Goal: Task Accomplishment & Management: Manage account settings

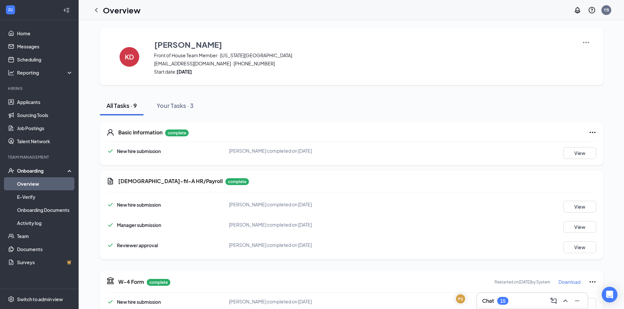
click at [525, 301] on div "Chat 15" at bounding box center [532, 301] width 100 height 10
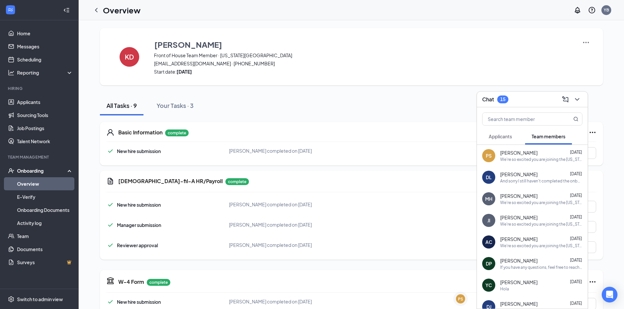
click at [504, 136] on span "Applicants" at bounding box center [499, 137] width 23 height 6
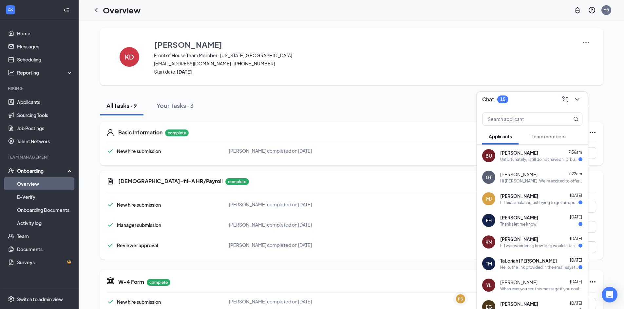
click at [553, 161] on div "Unfortunately, I still do not have an ID, but I do have my passport and can pro…" at bounding box center [539, 160] width 78 height 6
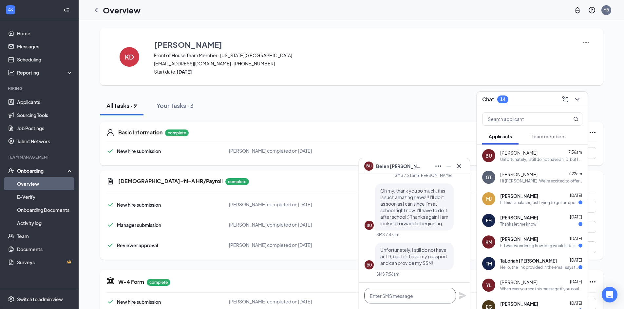
click at [406, 298] on textarea at bounding box center [410, 296] width 92 height 16
click at [403, 298] on textarea at bounding box center [410, 296] width 92 height 16
click at [392, 291] on textarea at bounding box center [410, 296] width 92 height 16
click at [406, 293] on textarea at bounding box center [410, 296] width 92 height 16
click at [407, 291] on textarea at bounding box center [410, 296] width 92 height 16
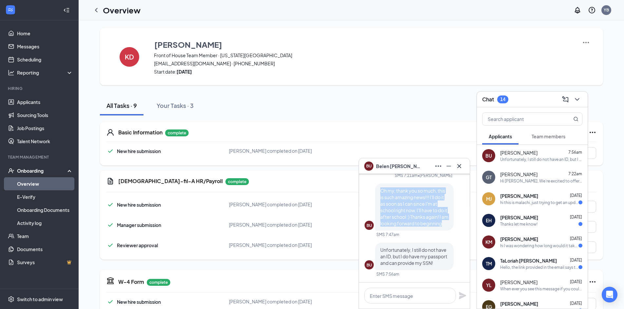
drag, startPoint x: 381, startPoint y: 184, endPoint x: 440, endPoint y: 226, distance: 72.7
click at [440, 226] on p "Oh my, thank you so much, this is such amazing news!!! I'll do it as soon as I …" at bounding box center [414, 207] width 68 height 39
copy span "Oh my, thank you so much, this is such amazing news!!! I'll do it as soon as I …"
click at [418, 270] on div "Unfortunately, I still do not have an ID, but I do have my passport and can pro…" at bounding box center [414, 256] width 79 height 27
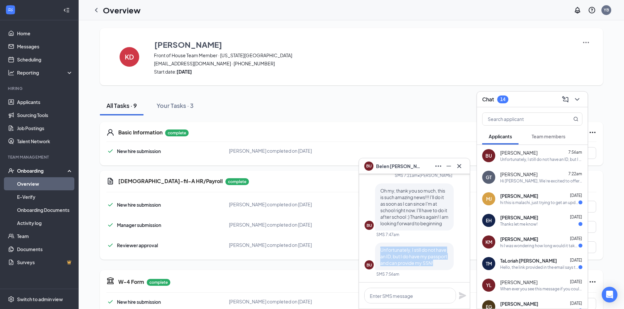
drag, startPoint x: 381, startPoint y: 249, endPoint x: 440, endPoint y: 263, distance: 60.6
click at [440, 263] on p "Unfortunately, I still do not have an ID, but I do have my passport and can pro…" at bounding box center [414, 257] width 68 height 20
copy span "Unfortunately, I still do not have an ID, but I do have my passport and can pro…"
click at [414, 296] on textarea at bounding box center [410, 296] width 92 height 16
paste textarea "You're very welcome—I'm so glad to hear you're excited to begin! No worries at …"
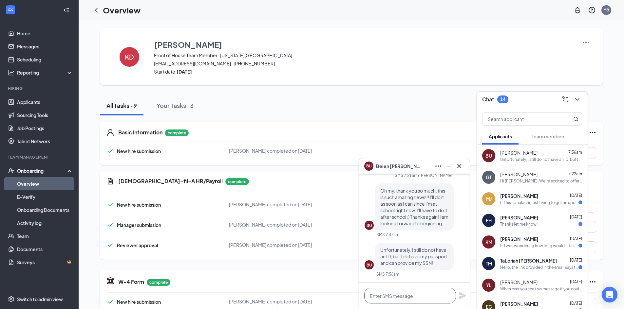
type textarea "You're very welcome—I'm so glad to hear you're excited to begin! No worries at …"
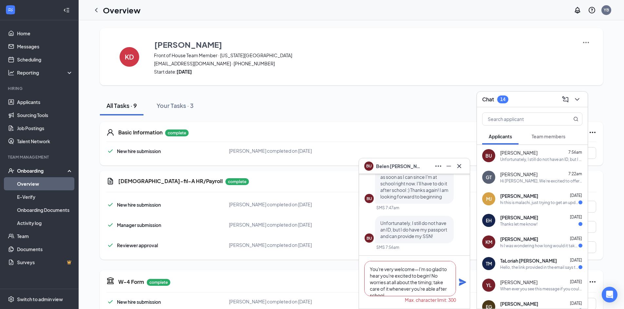
drag, startPoint x: 388, startPoint y: 292, endPoint x: 359, endPoint y: 249, distance: 51.6
click at [359, 249] on div "[DATE] Thank you for completing your application for the Front of House Team Me…" at bounding box center [414, 241] width 111 height 135
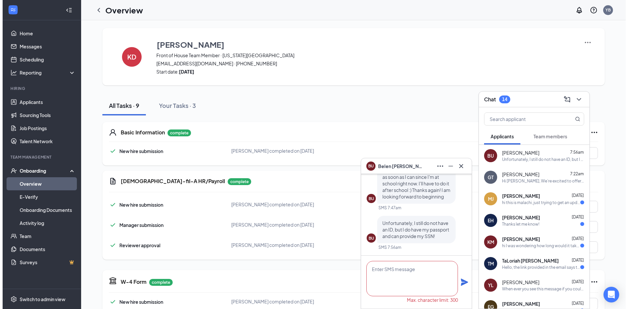
scroll to position [0, 0]
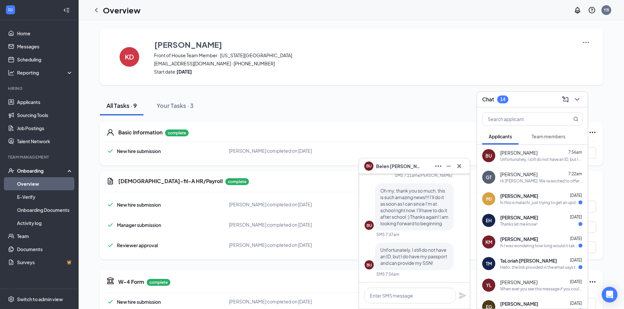
click at [464, 166] on div "BU [PERSON_NAME]" at bounding box center [414, 166] width 111 height 16
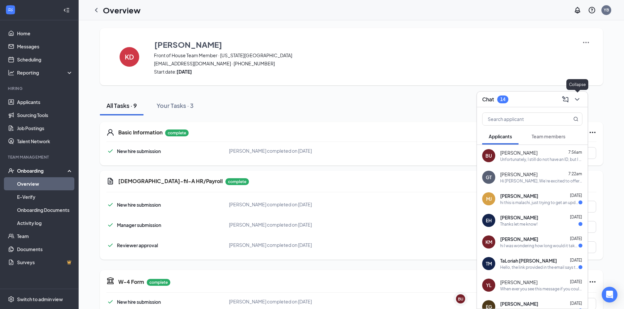
click at [579, 95] on button at bounding box center [576, 99] width 10 height 10
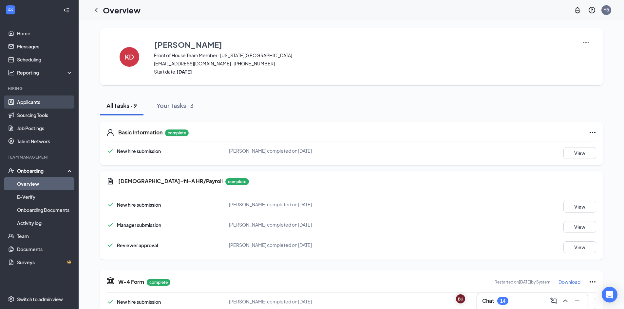
click at [28, 103] on link "Applicants" at bounding box center [45, 102] width 56 height 13
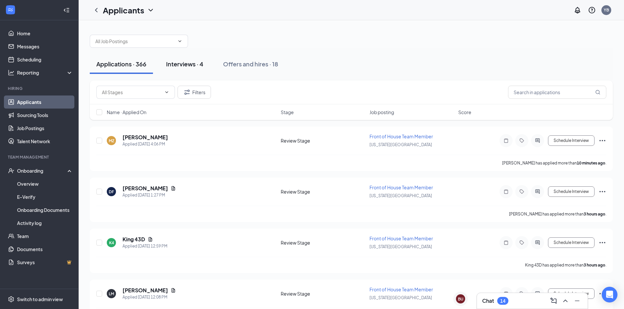
click at [186, 65] on div "Interviews · 4" at bounding box center [184, 64] width 37 height 8
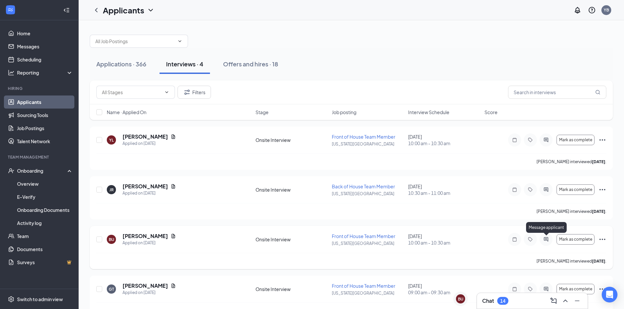
click at [545, 240] on icon "ActiveChat" at bounding box center [546, 239] width 8 height 5
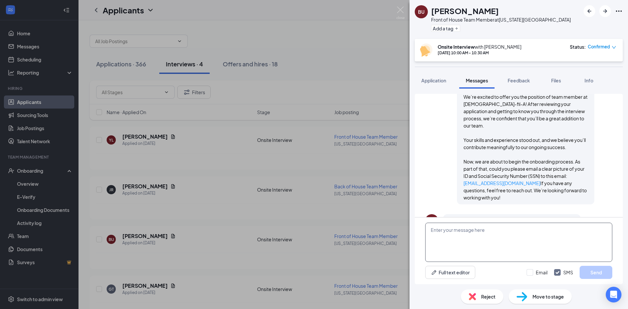
scroll to position [381, 0]
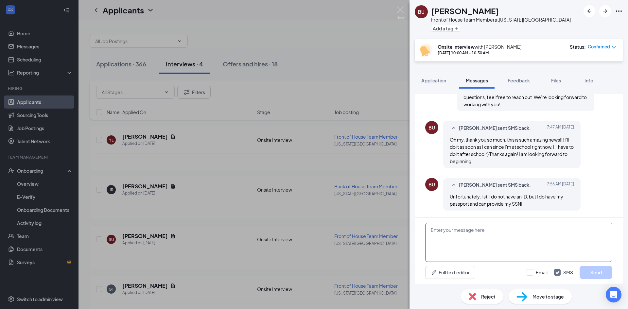
paste textarea "You're very welcome—I'm so glad to hear you're excited to begin! No worries at …"
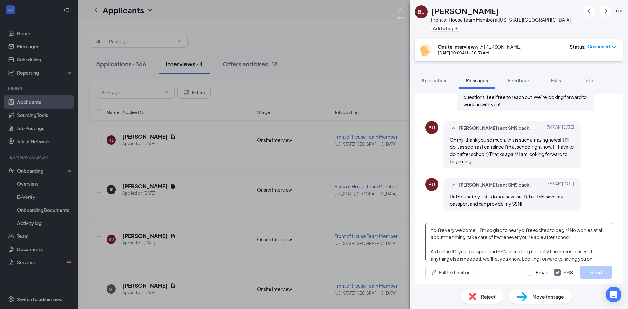
scroll to position [7, 0]
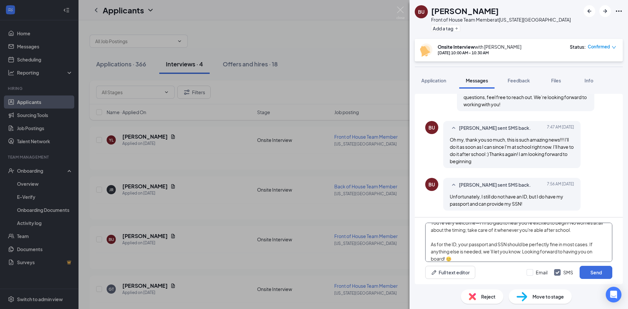
click at [590, 244] on textarea "You're very welcome—I'm so glad to hear you're excited to begin! No worries at …" at bounding box center [518, 242] width 187 height 39
type textarea "You're very welcome—I'm so glad to hear you're excited to begin! No worries at …"
click at [590, 271] on button "Send" at bounding box center [596, 272] width 33 height 13
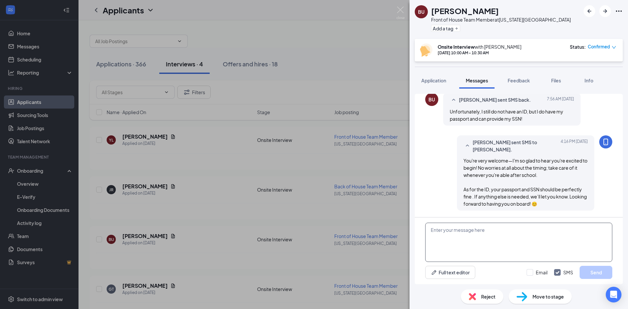
scroll to position [466, 0]
drag, startPoint x: 498, startPoint y: 244, endPoint x: 495, endPoint y: 245, distance: 3.7
click at [497, 244] on textarea at bounding box center [518, 242] width 187 height 39
type textarea "N"
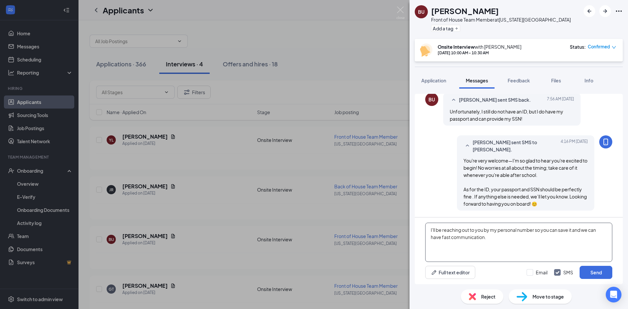
type textarea "I'll be reaching out to you by my personal number so you can save it and we can…"
click at [599, 265] on div "I'll be reaching out to you by my personal number so you can save it and we can…" at bounding box center [519, 251] width 208 height 67
click at [602, 273] on button "Send" at bounding box center [596, 272] width 33 height 13
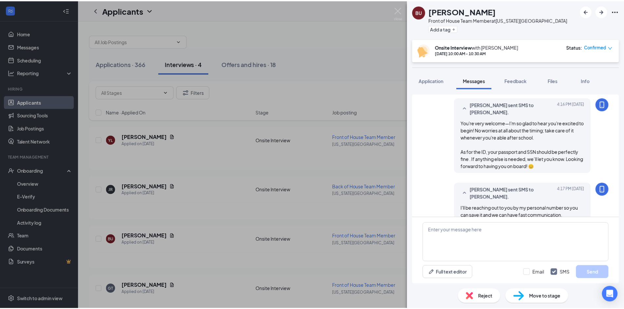
scroll to position [515, 0]
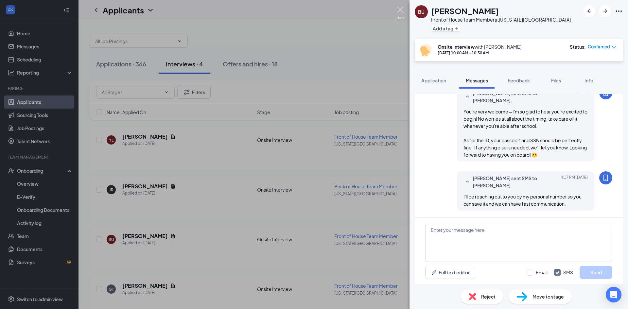
click at [398, 12] on img at bounding box center [401, 13] width 8 height 13
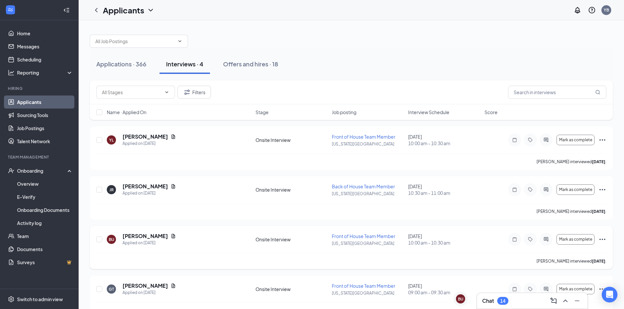
click at [601, 238] on icon "Ellipses" at bounding box center [602, 240] width 8 height 8
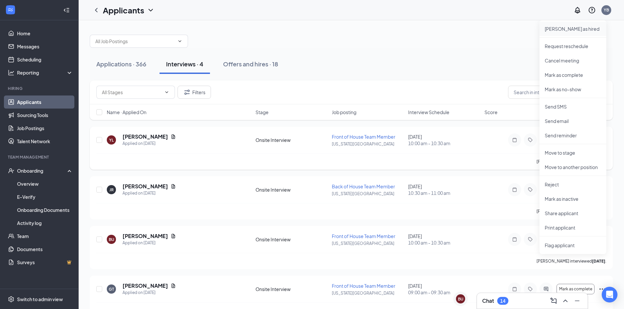
click at [571, 29] on p "[PERSON_NAME] as hired" at bounding box center [572, 29] width 56 height 7
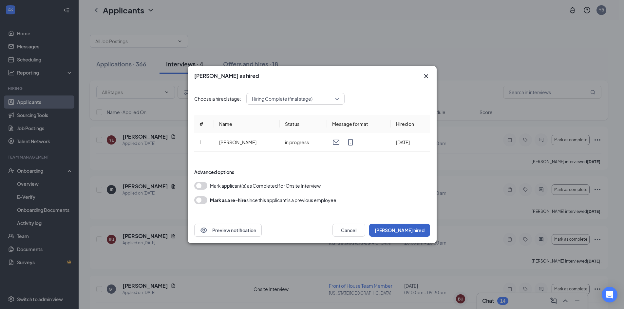
click at [412, 231] on button "[PERSON_NAME] hired" at bounding box center [399, 230] width 61 height 13
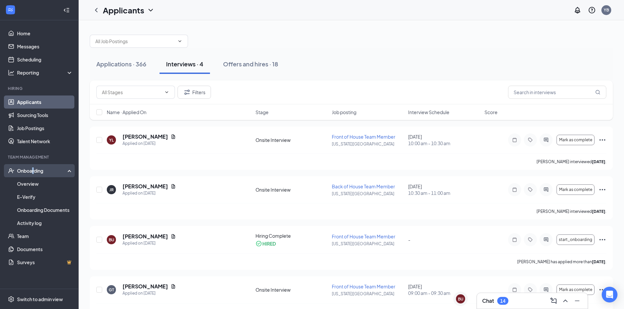
click at [34, 169] on div "Onboarding" at bounding box center [42, 171] width 50 height 7
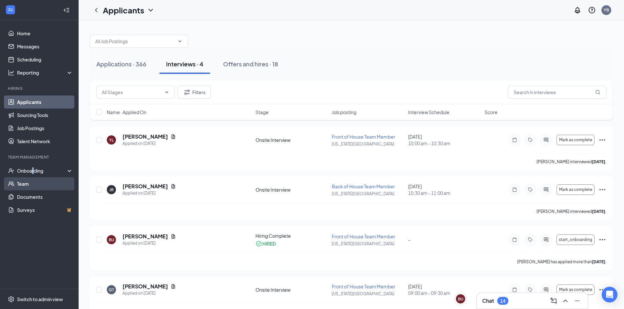
click at [37, 181] on link "Team" at bounding box center [45, 183] width 56 height 13
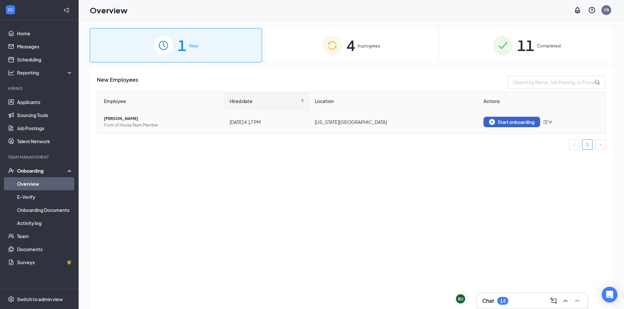
click at [506, 119] on button "Start onboarding" at bounding box center [511, 122] width 57 height 10
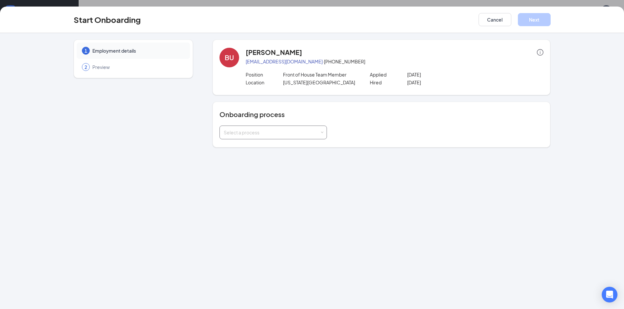
click at [293, 137] on div "Select a process" at bounding box center [273, 132] width 99 height 13
click at [277, 148] on span "Back Of House Team Member" at bounding box center [254, 146] width 64 height 6
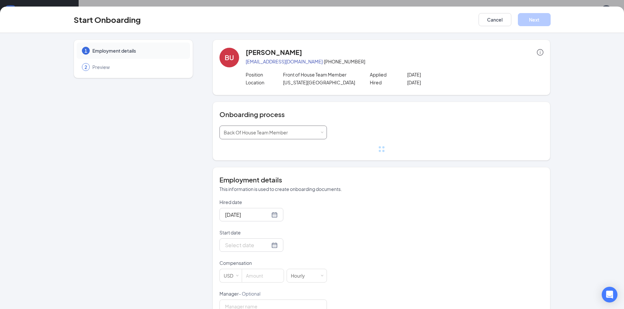
click at [291, 133] on div "Select a process Back Of House Team Member" at bounding box center [273, 132] width 99 height 13
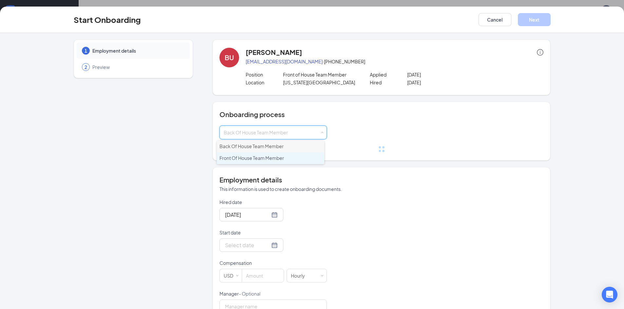
click at [278, 159] on span "Front Of House Team Member" at bounding box center [251, 158] width 64 height 6
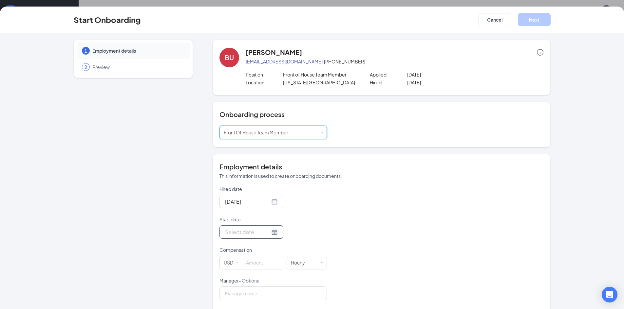
click at [266, 231] on div at bounding box center [251, 232] width 53 height 8
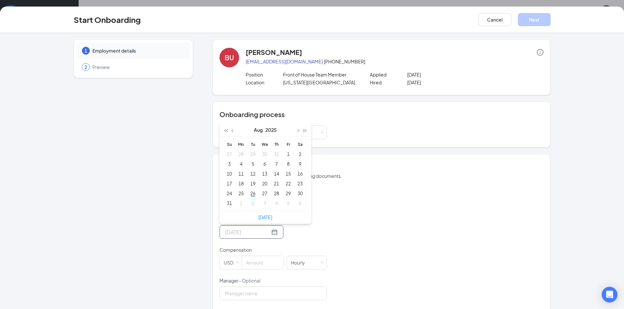
type input "Sep 4, 2025"
type input "Sep 1, 2025"
click at [238, 203] on div "1" at bounding box center [241, 203] width 8 height 8
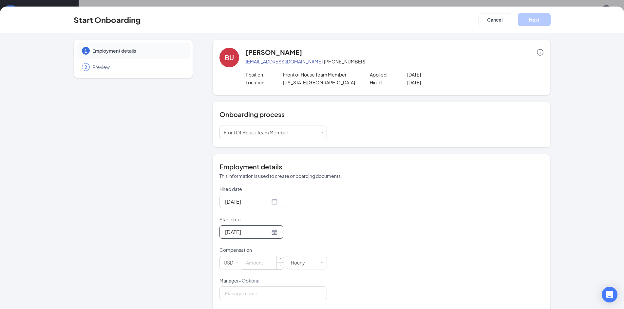
click at [262, 261] on input at bounding box center [263, 262] width 42 height 13
type input "10"
click at [396, 213] on div "Hired date Aug 26, 2025 Start date Sep 1, 2025 Sep 2025 Su Mo Tu We Th Fr Sa 31…" at bounding box center [381, 293] width 324 height 214
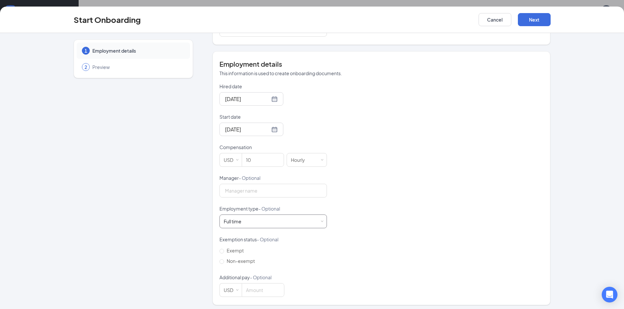
scroll to position [105, 0]
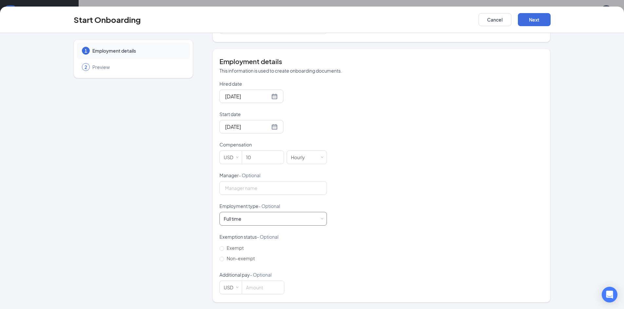
click at [308, 215] on div "Full time Works 30+ hours per week and is reasonably expected to work" at bounding box center [273, 218] width 99 height 13
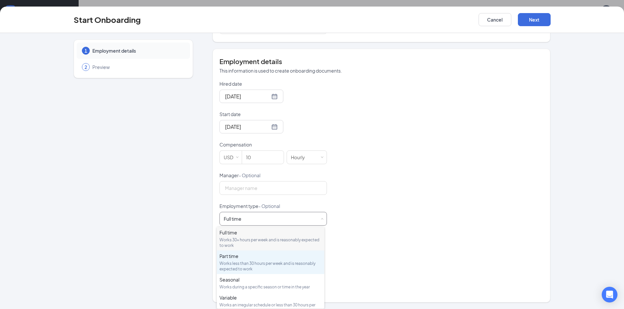
click at [273, 265] on div "Works less than 30 hours per week and is reasonably expected to work" at bounding box center [270, 266] width 102 height 11
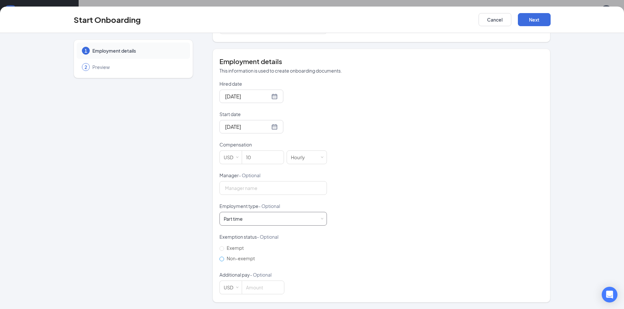
scroll to position [29, 0]
click at [219, 259] on input "Non-exempt" at bounding box center [221, 259] width 5 height 5
radio input "true"
click at [529, 23] on button "Next" at bounding box center [533, 19] width 33 height 13
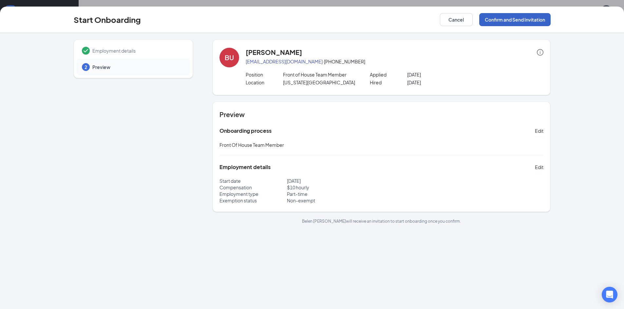
click at [513, 20] on button "Confirm and Send Invitation" at bounding box center [514, 19] width 71 height 13
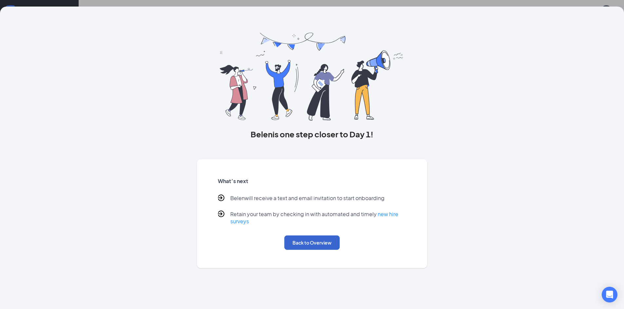
click at [315, 250] on div "What’s next Belen will receive a text and email invitation to start onboarding …" at bounding box center [312, 214] width 204 height 88
click at [315, 246] on button "Back to Overview" at bounding box center [311, 243] width 55 height 14
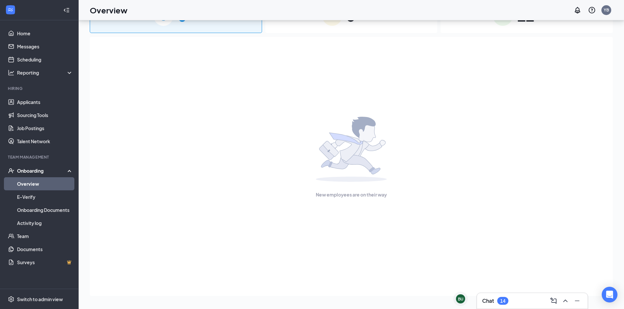
click at [529, 308] on div "Chat 14" at bounding box center [532, 301] width 111 height 16
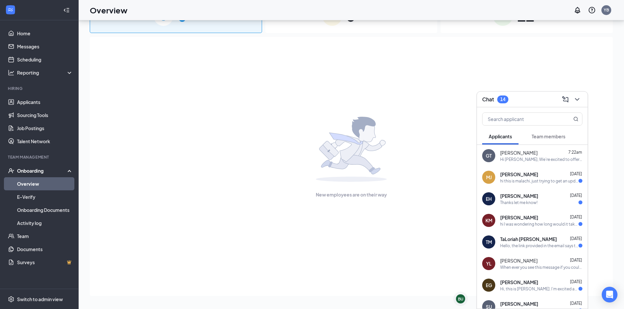
click at [539, 163] on div "GT Georgii Tekeianov 7:22am Hi Georgii, We’re excited to offer you the position…" at bounding box center [532, 156] width 111 height 22
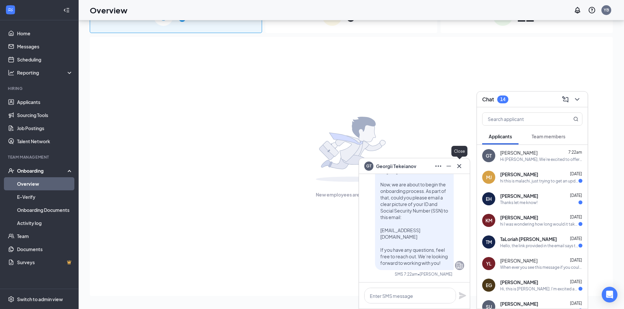
click at [464, 167] on button at bounding box center [459, 166] width 10 height 10
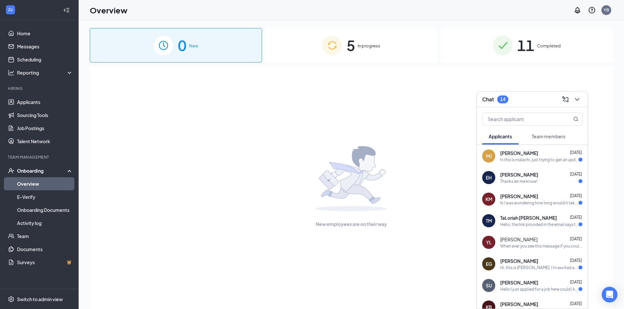
scroll to position [33, 0]
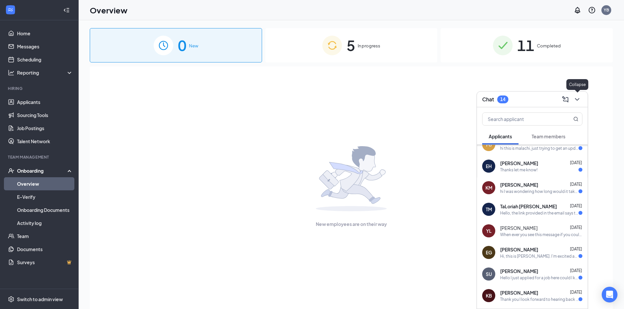
click at [582, 100] on div "Chat 14" at bounding box center [532, 100] width 111 height 16
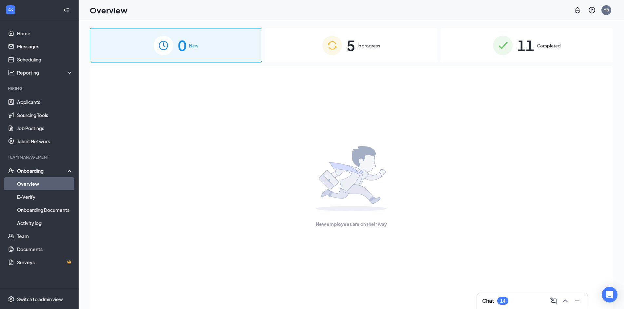
click at [44, 187] on link "Overview" at bounding box center [45, 183] width 56 height 13
click at [521, 305] on div "Chat 14" at bounding box center [532, 301] width 100 height 10
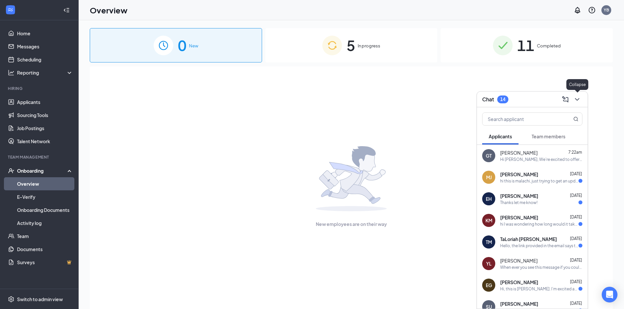
click at [577, 98] on icon "ChevronDown" at bounding box center [577, 100] width 8 height 8
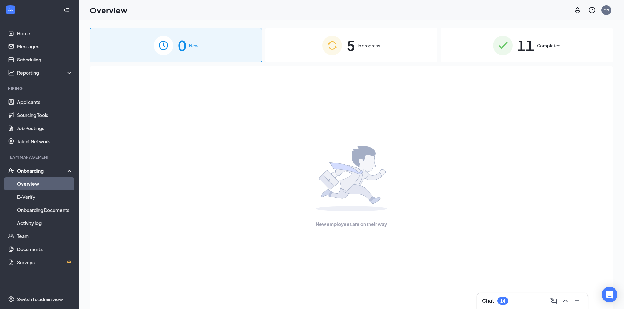
click at [519, 303] on div "Chat 14" at bounding box center [532, 301] width 100 height 10
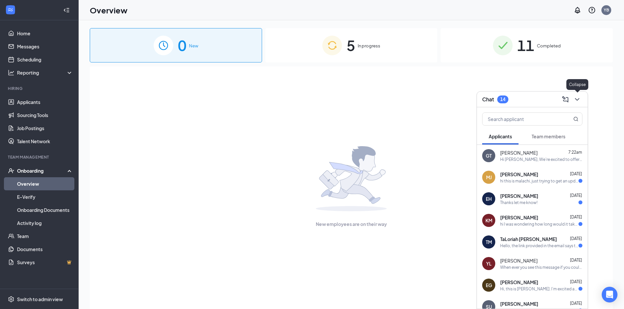
click at [576, 96] on icon "ChevronDown" at bounding box center [577, 100] width 8 height 8
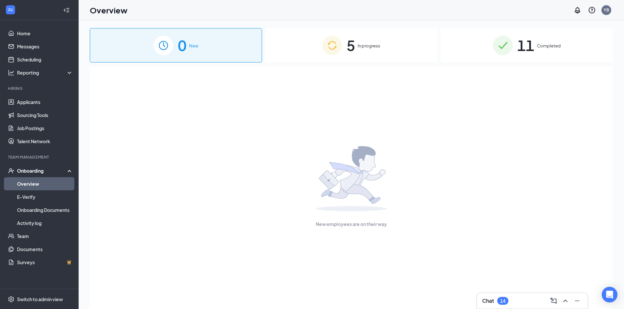
click at [358, 61] on div "5 In progress" at bounding box center [351, 45] width 172 height 34
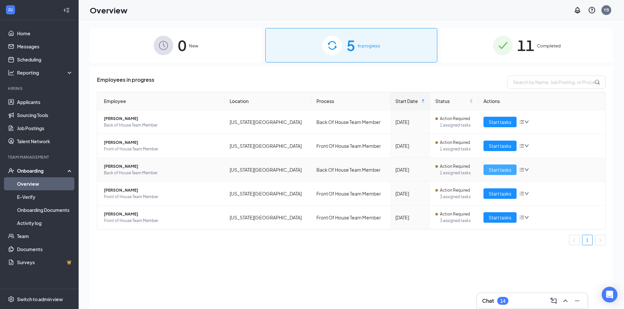
click at [500, 169] on span "Start tasks" at bounding box center [499, 169] width 23 height 7
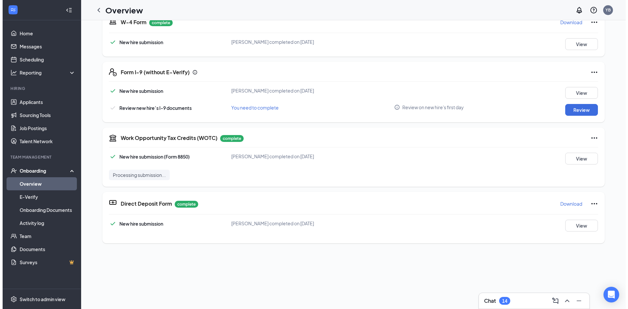
scroll to position [196, 0]
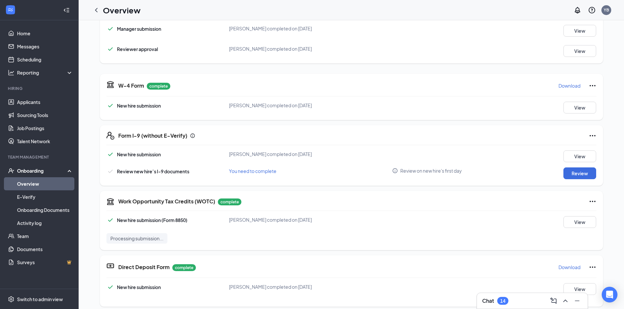
click at [512, 304] on div "Chat 14" at bounding box center [532, 301] width 100 height 10
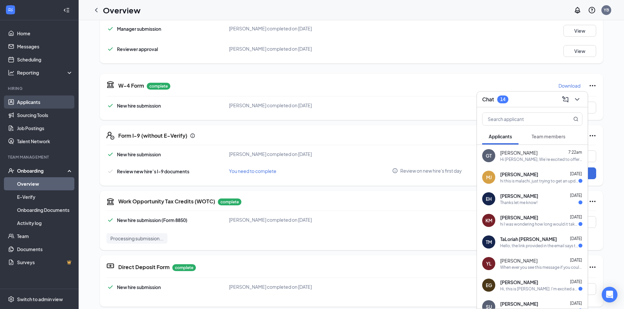
click at [23, 106] on link "Applicants" at bounding box center [45, 102] width 56 height 13
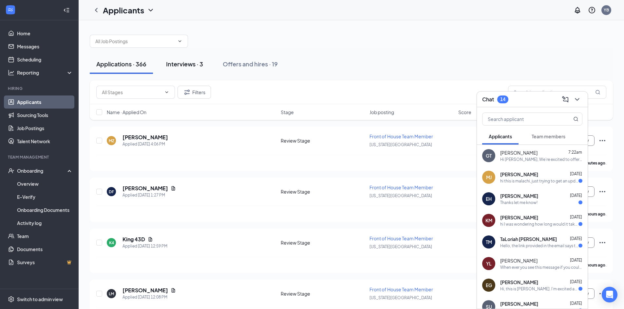
click at [191, 64] on div "Interviews · 3" at bounding box center [184, 64] width 37 height 8
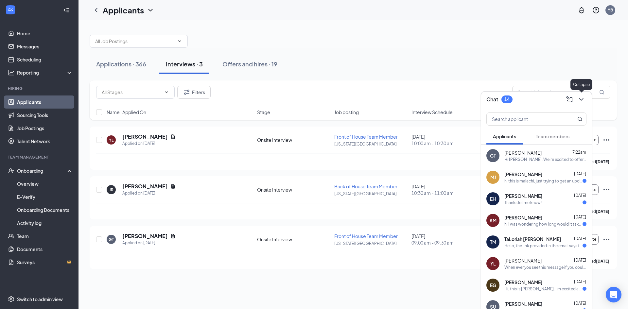
click at [582, 98] on icon "ChevronDown" at bounding box center [582, 100] width 8 height 8
